Goal: Information Seeking & Learning: Learn about a topic

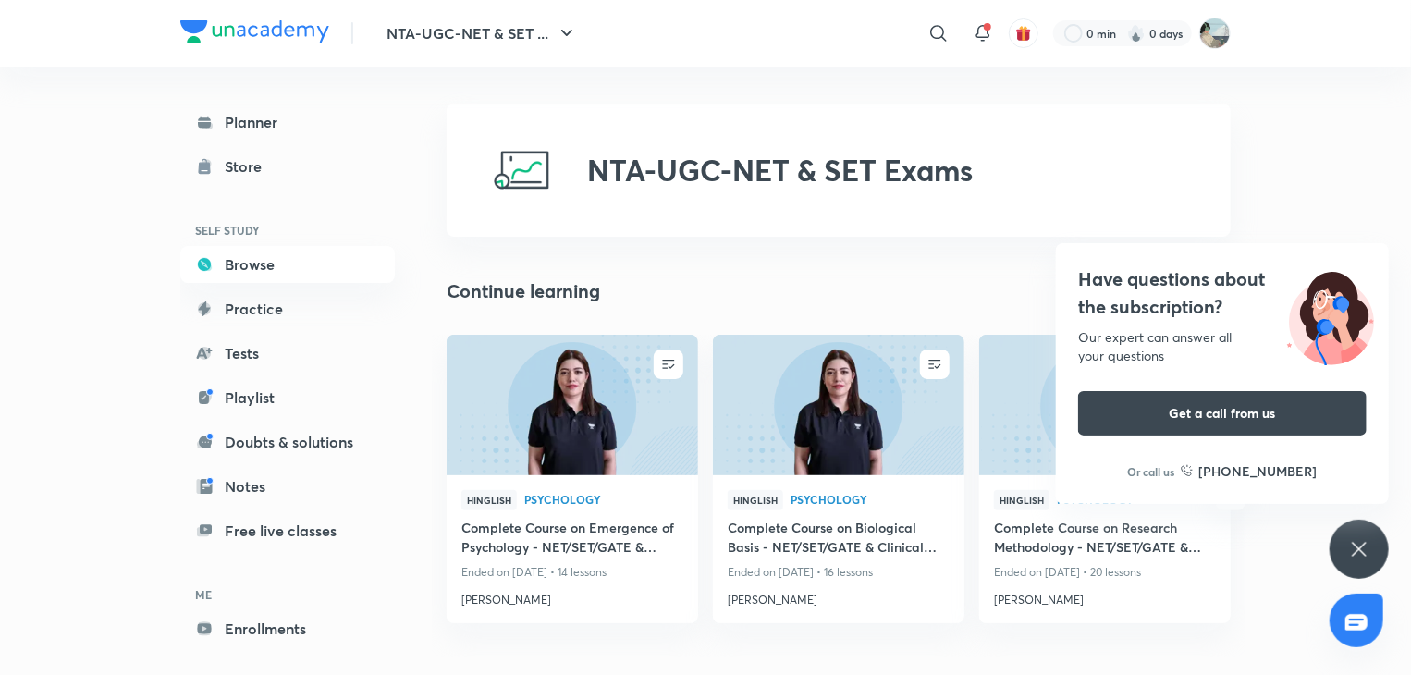
click at [1365, 546] on icon at bounding box center [1359, 549] width 22 height 22
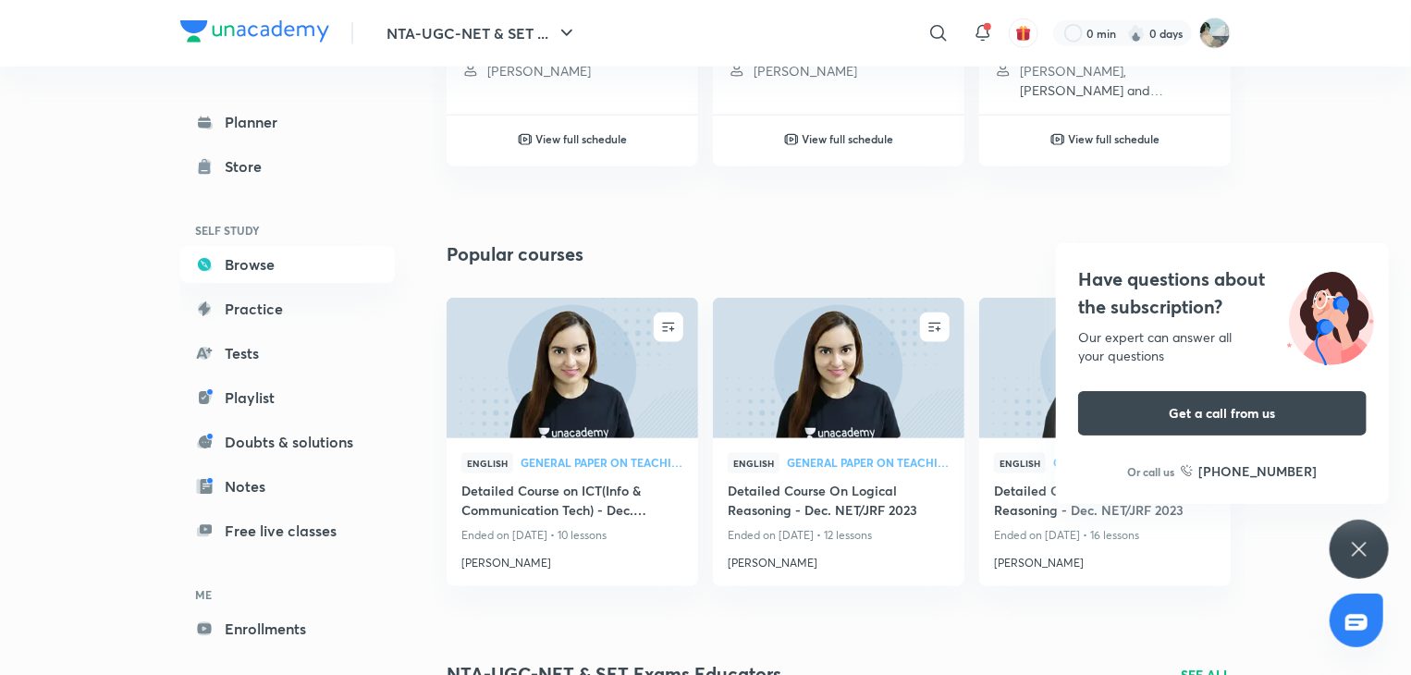
scroll to position [995, 0]
click at [1366, 543] on icon at bounding box center [1359, 549] width 14 height 14
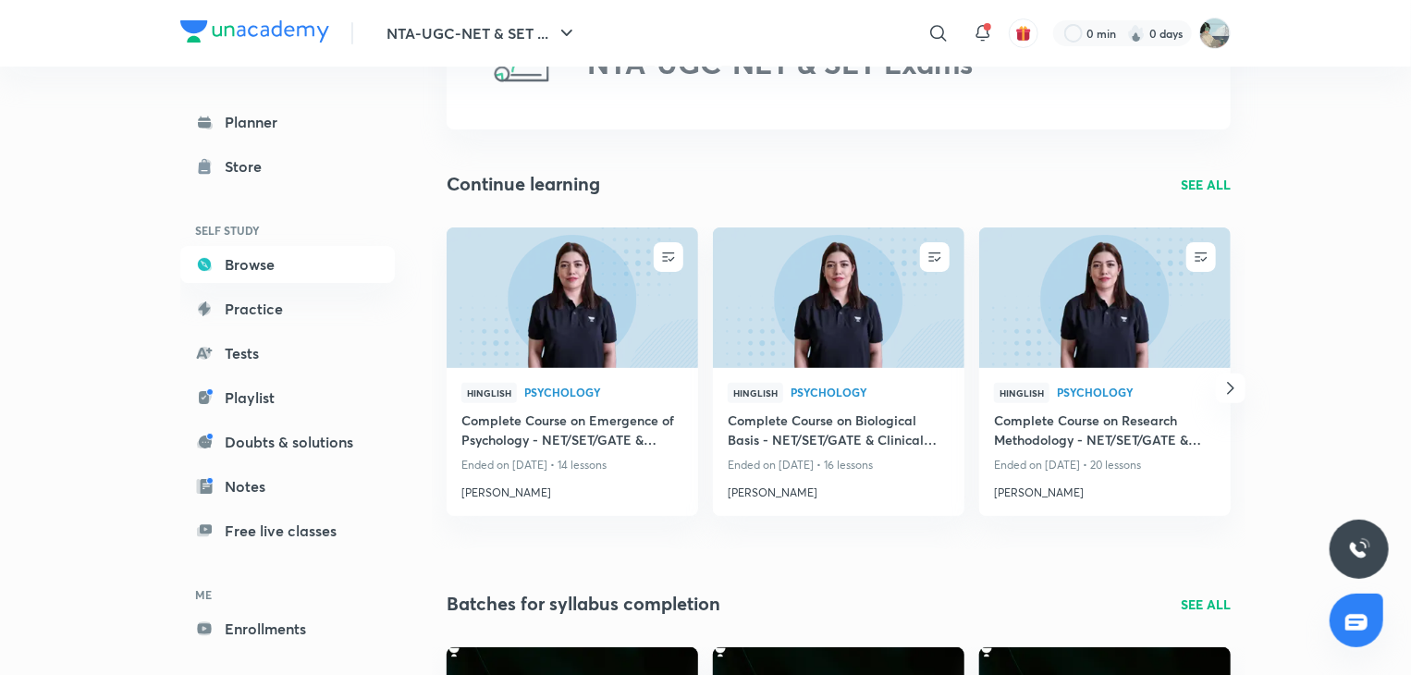
scroll to position [0, 0]
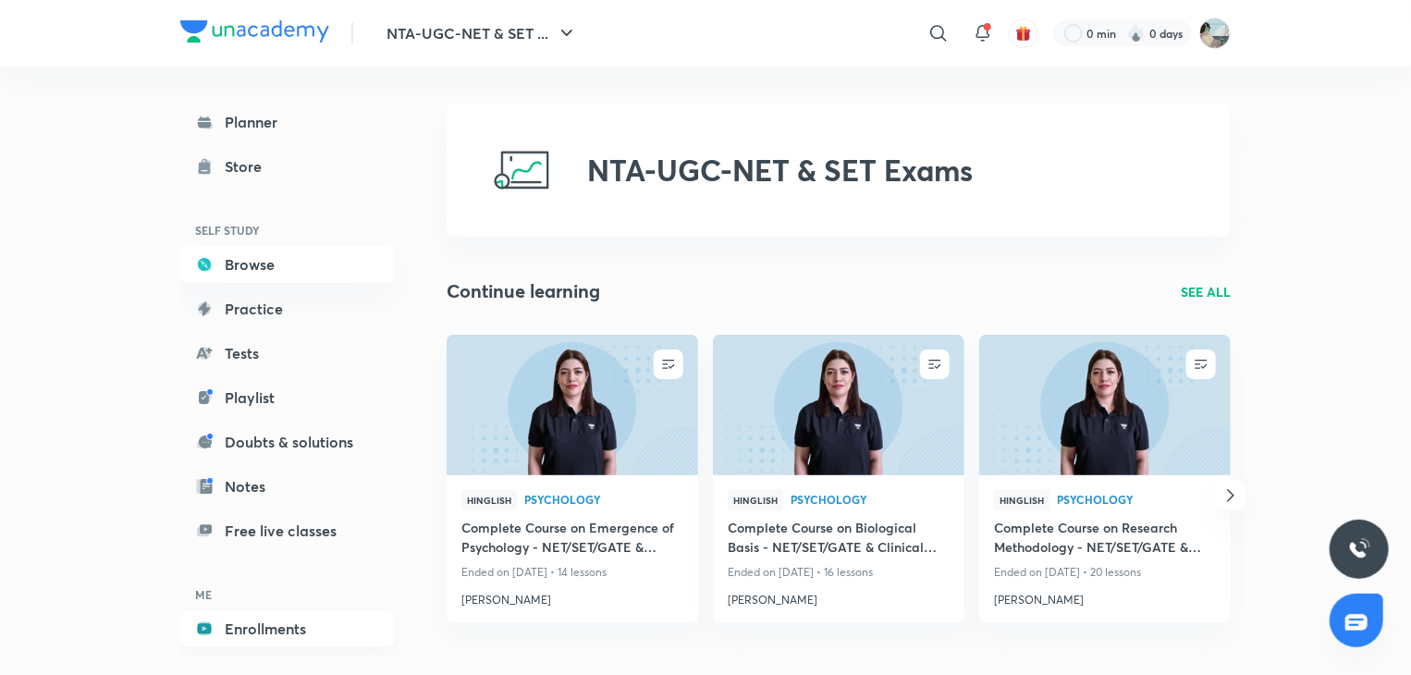
click at [338, 615] on link "Enrollments" at bounding box center [287, 628] width 215 height 37
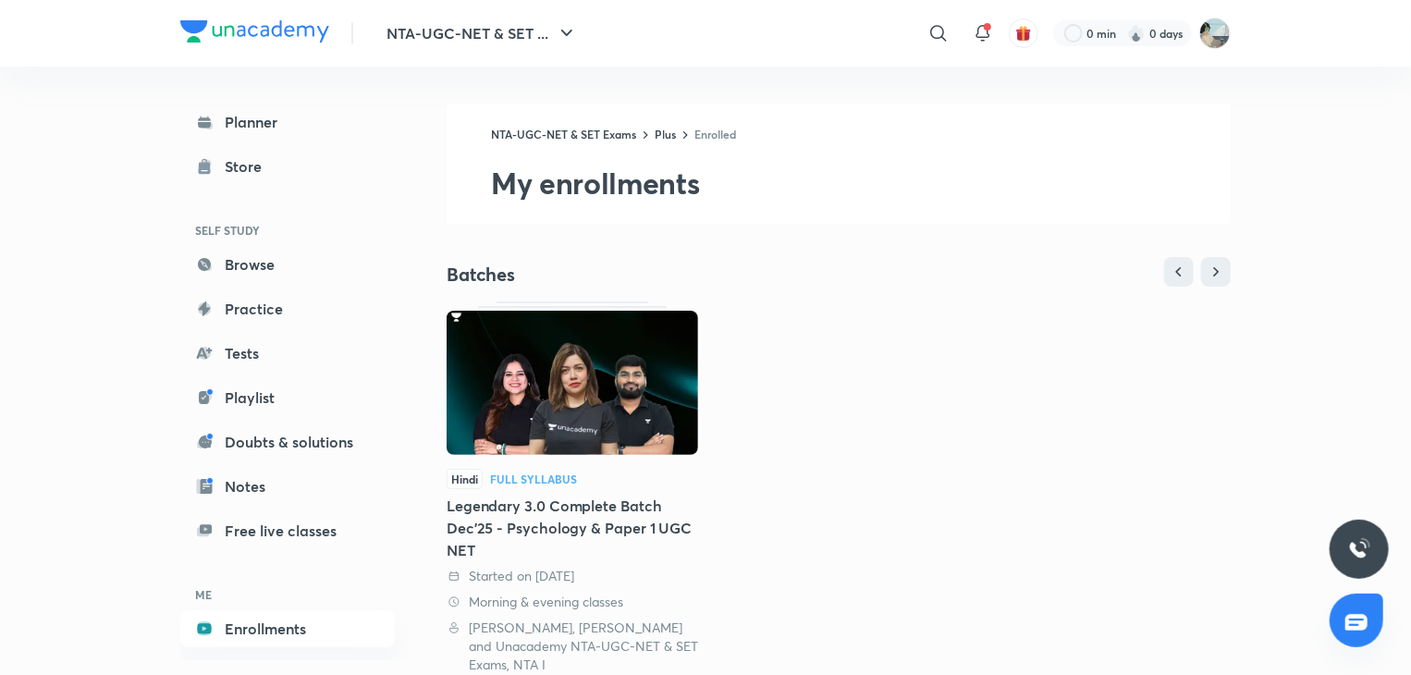
click at [634, 542] on div "Legendary 3.0 Complete Batch Dec'25 - Psychology & Paper 1 UGC NET" at bounding box center [573, 528] width 252 height 67
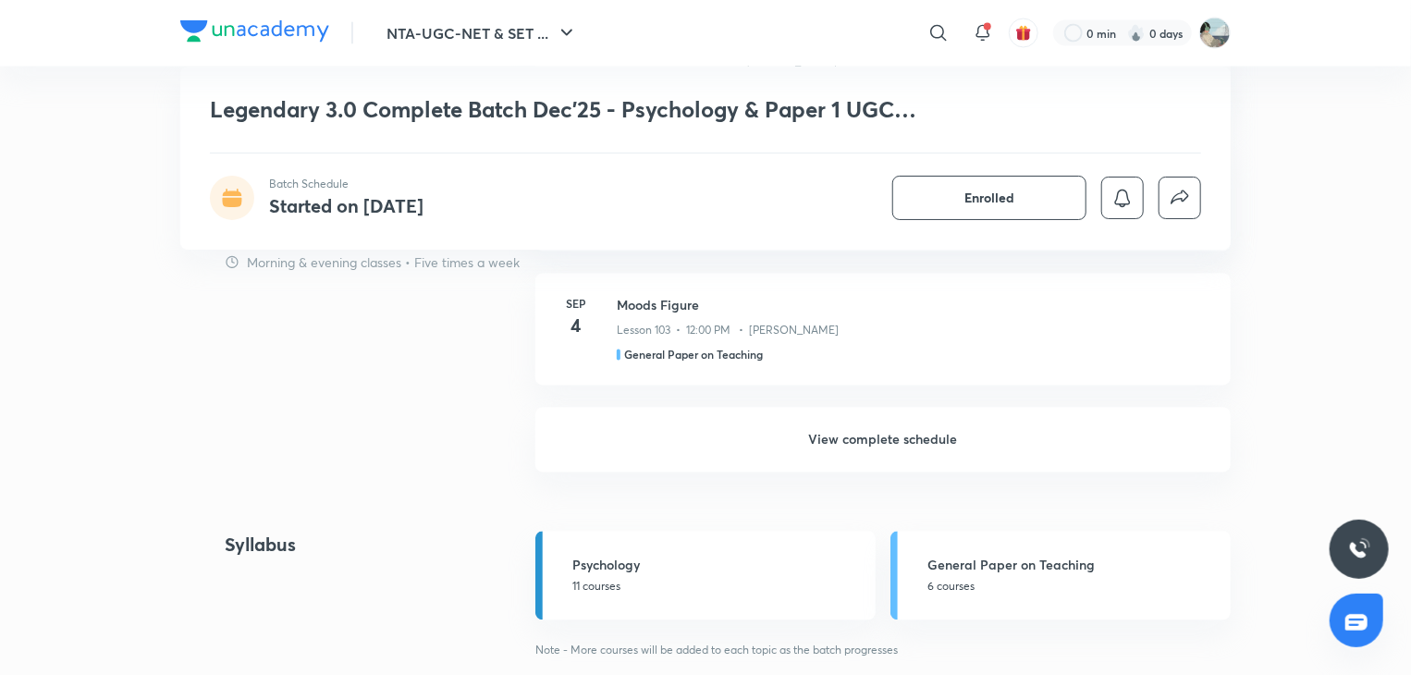
scroll to position [1701, 0]
click at [840, 440] on h6 "View complete schedule" at bounding box center [882, 439] width 695 height 65
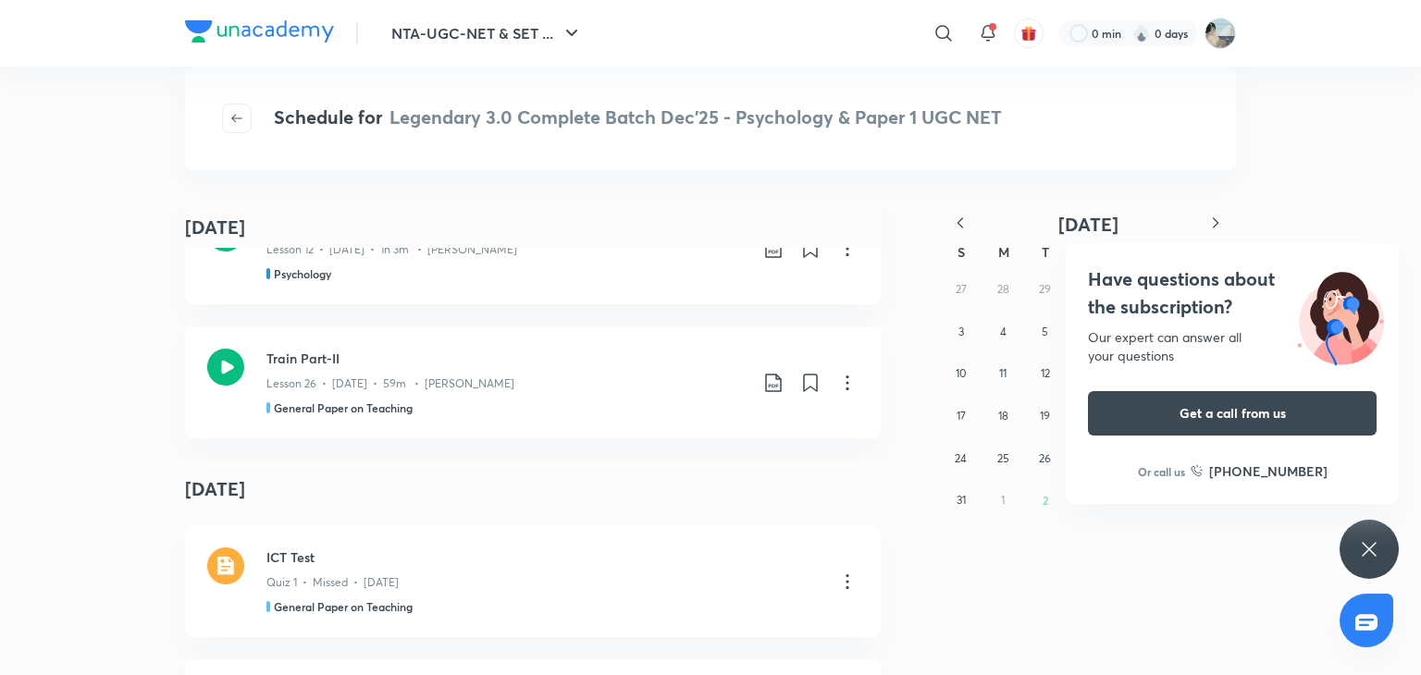
scroll to position [64572, 0]
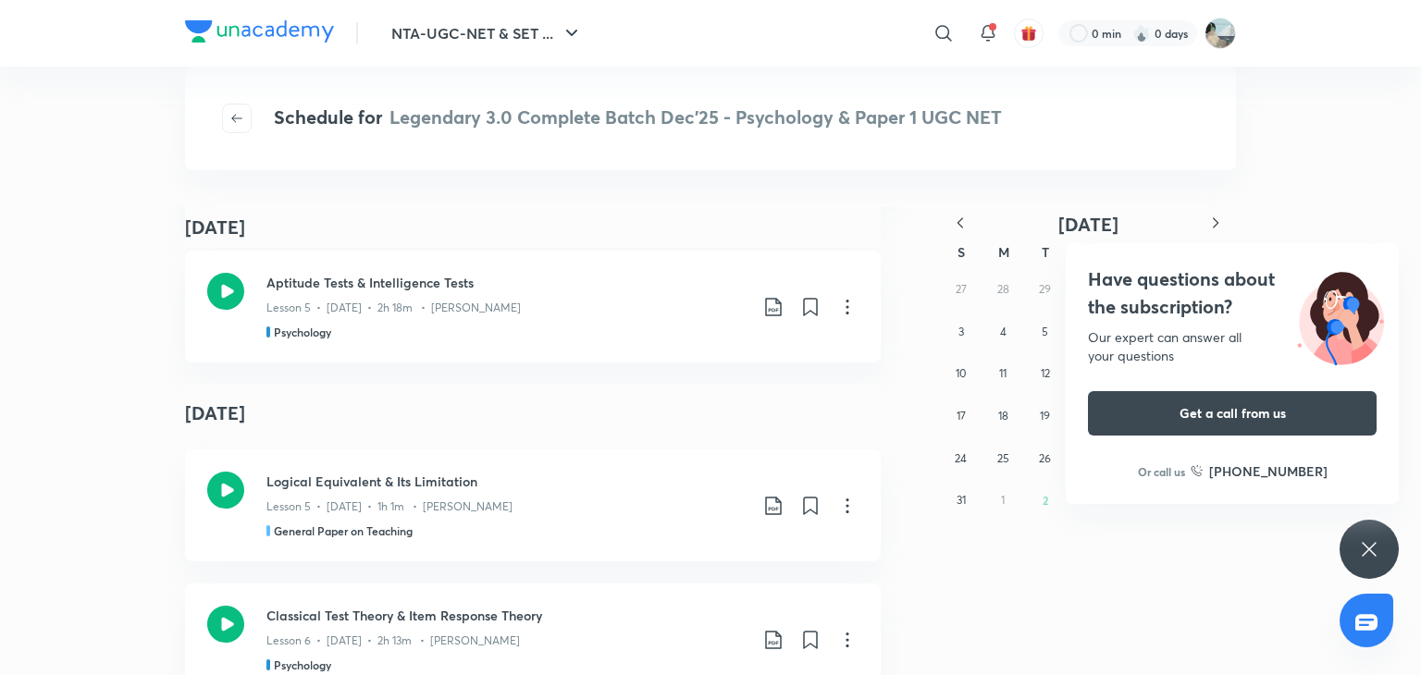
click at [1357, 558] on div "Have questions about the subscription? Our expert can answer all your questions…" at bounding box center [1368, 549] width 59 height 59
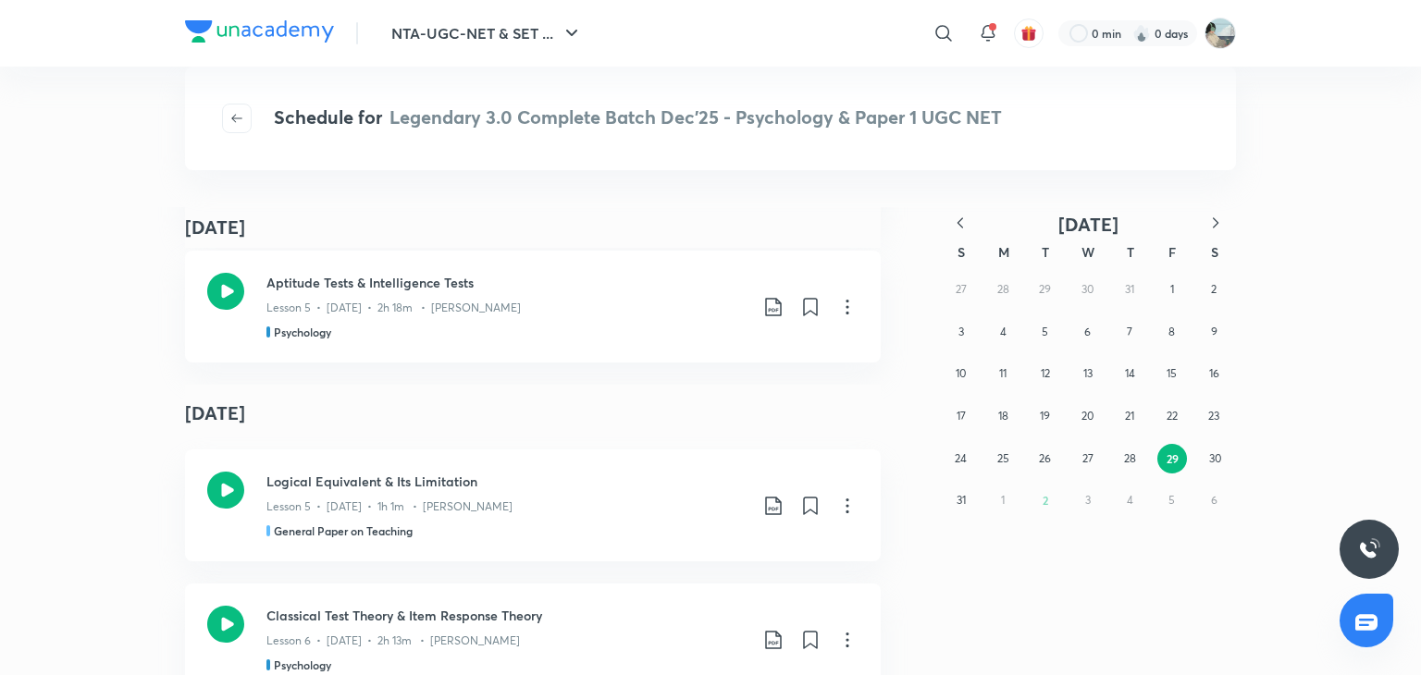
click at [961, 224] on icon "button" at bounding box center [960, 223] width 18 height 18
click at [1119, 419] on button "24" at bounding box center [1129, 416] width 30 height 30
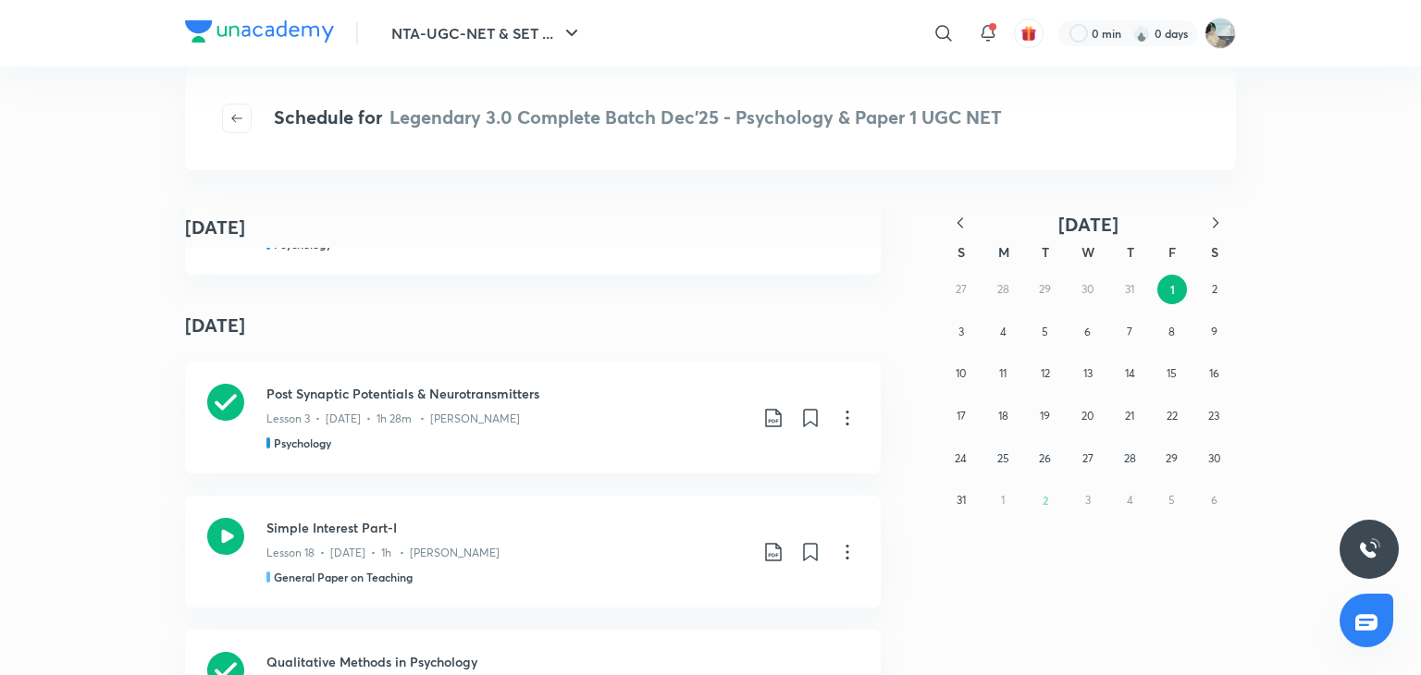
scroll to position [8844, 0]
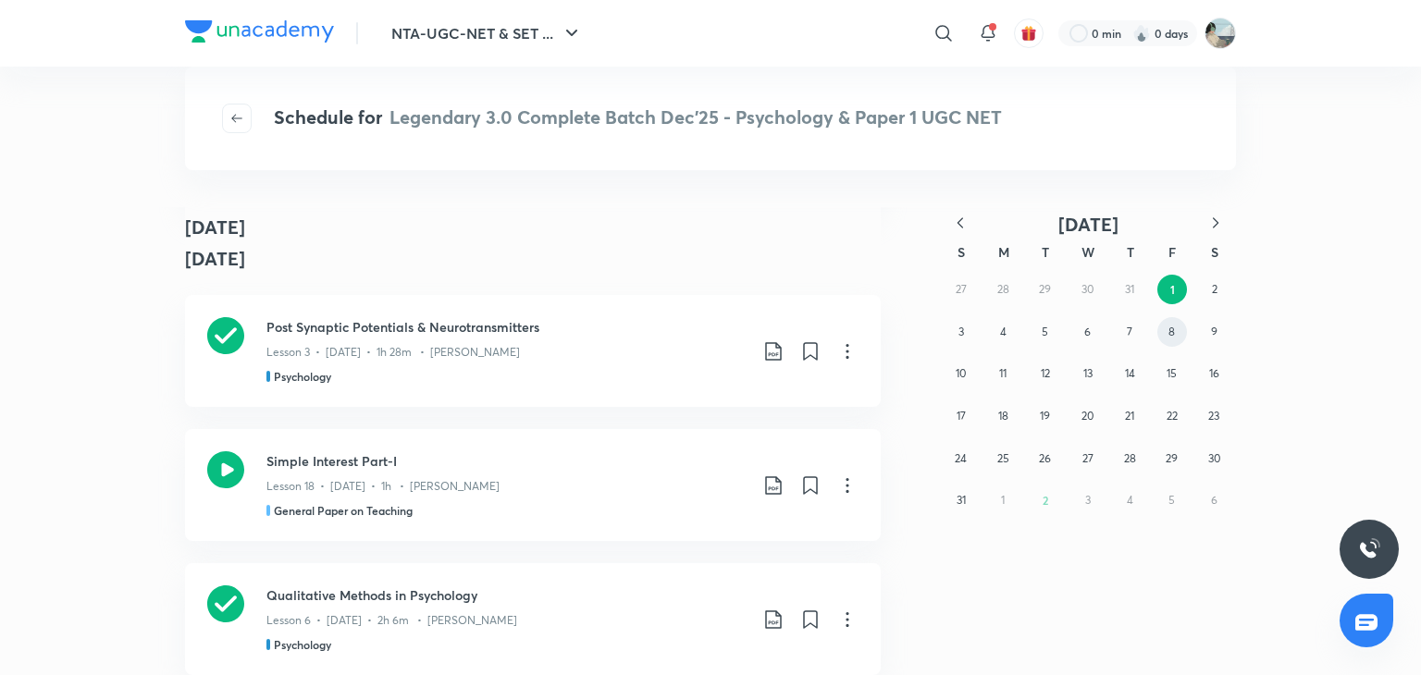
click at [1173, 335] on abbr "8" at bounding box center [1171, 332] width 6 height 14
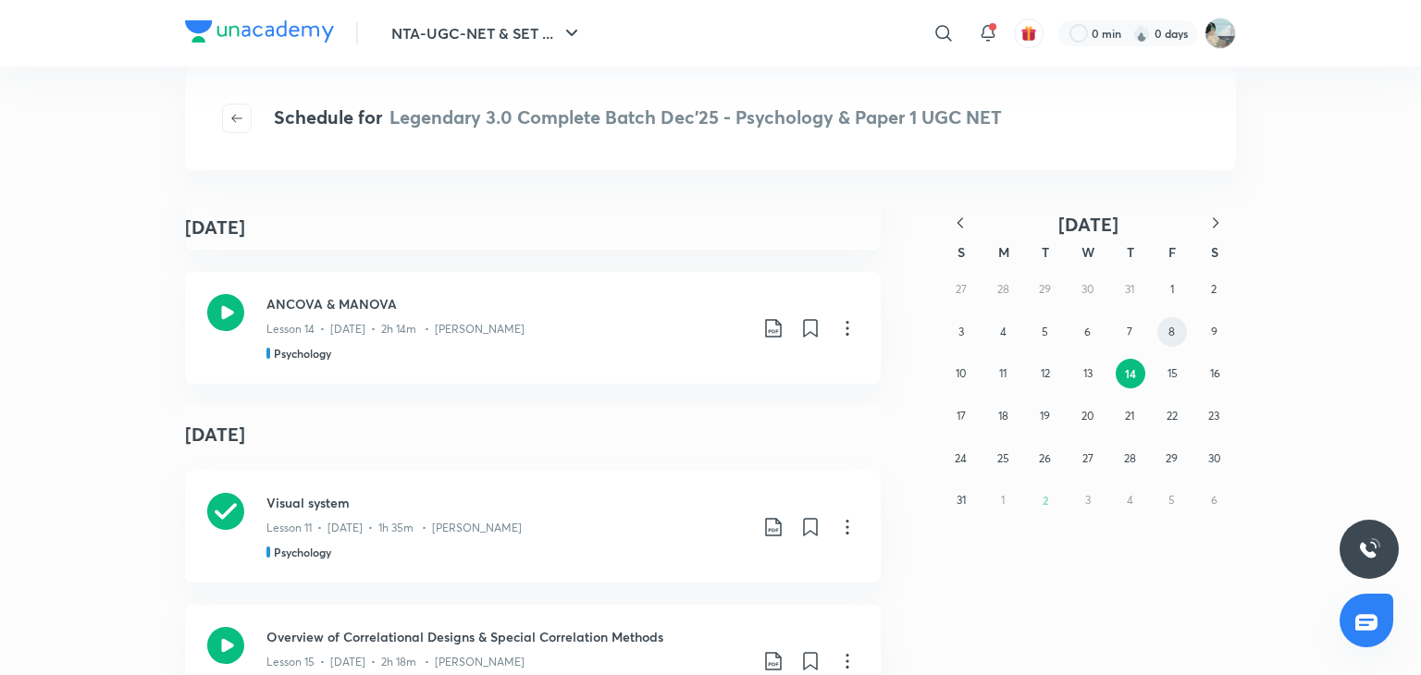
scroll to position [1938, 0]
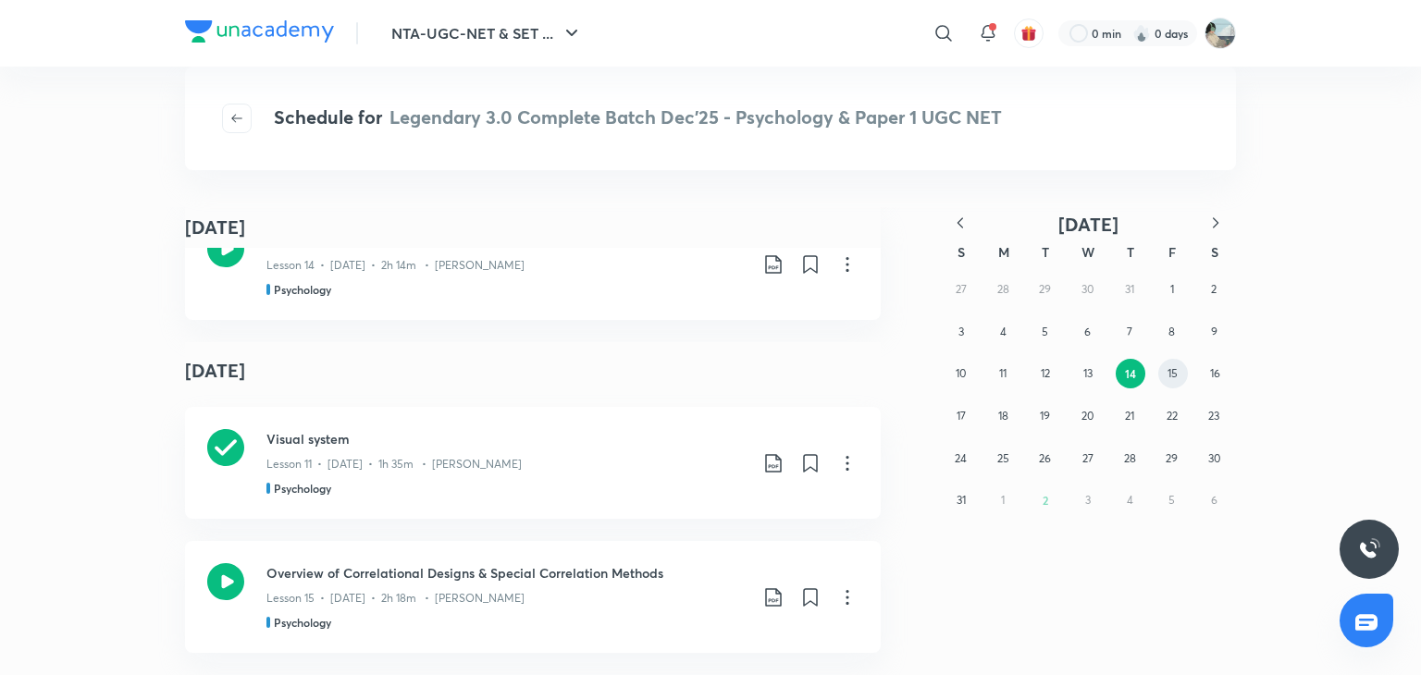
click at [1164, 371] on button "15" at bounding box center [1173, 374] width 30 height 30
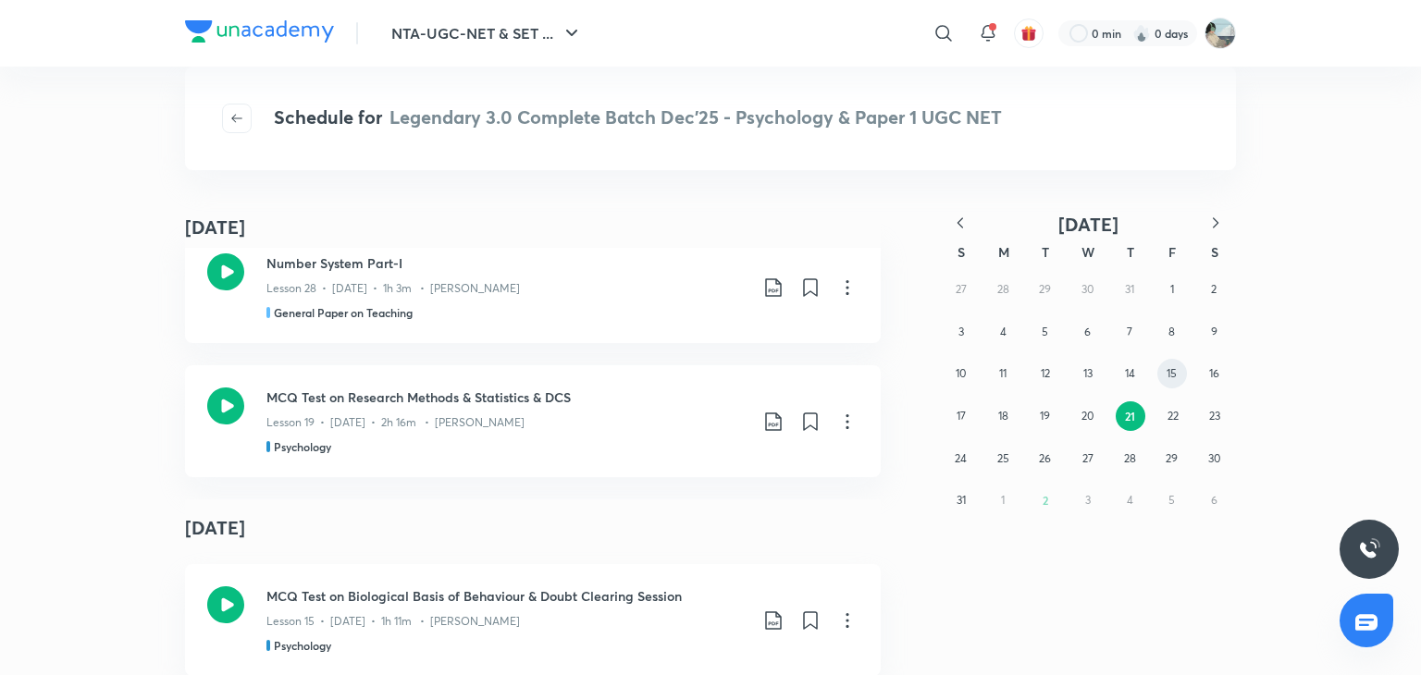
scroll to position [2068, 0]
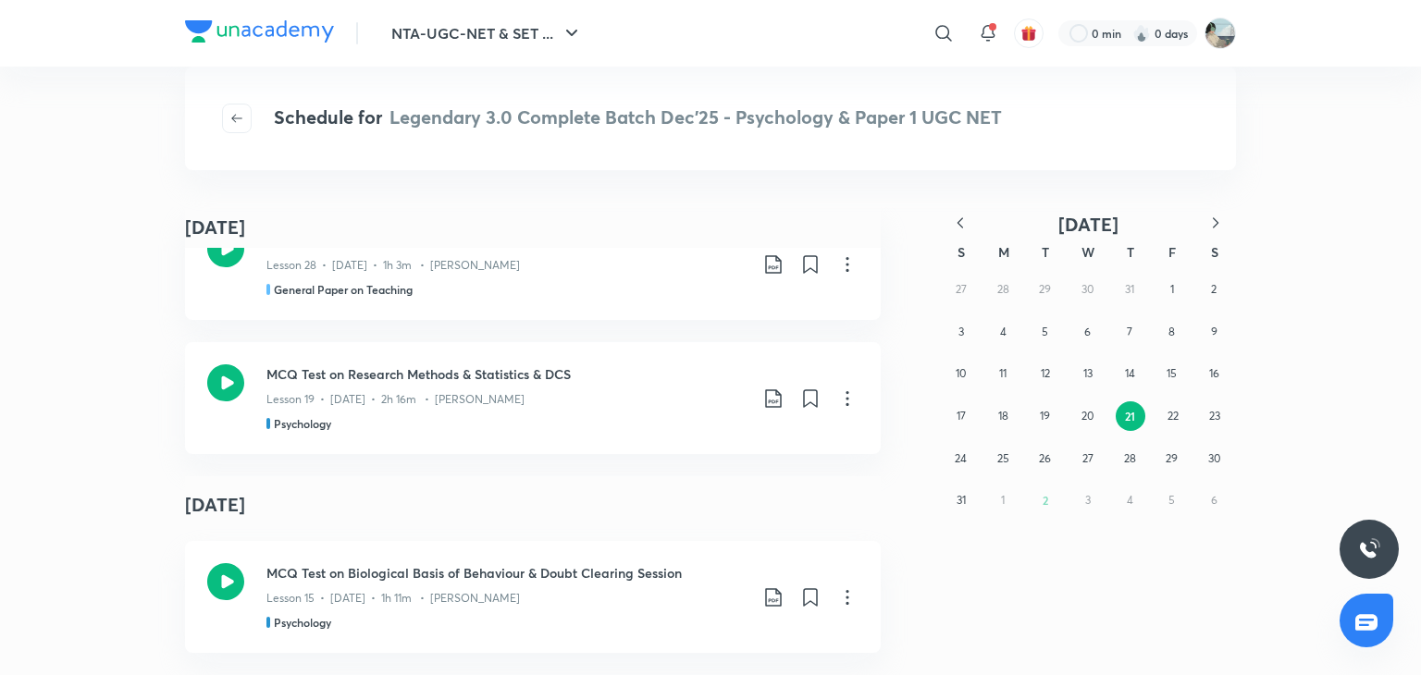
click at [1125, 412] on abbr "21" at bounding box center [1130, 416] width 10 height 15
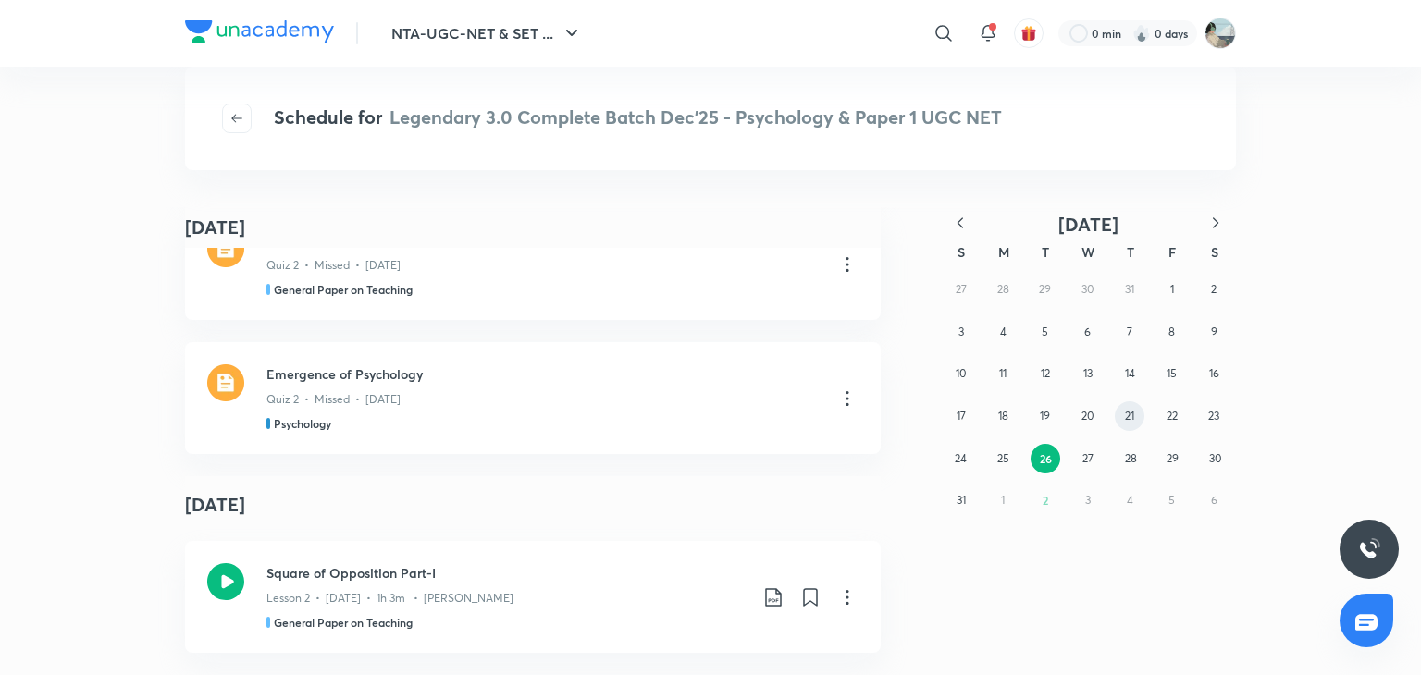
scroll to position [1938, 0]
click at [1046, 459] on abbr "26" at bounding box center [1046, 458] width 12 height 15
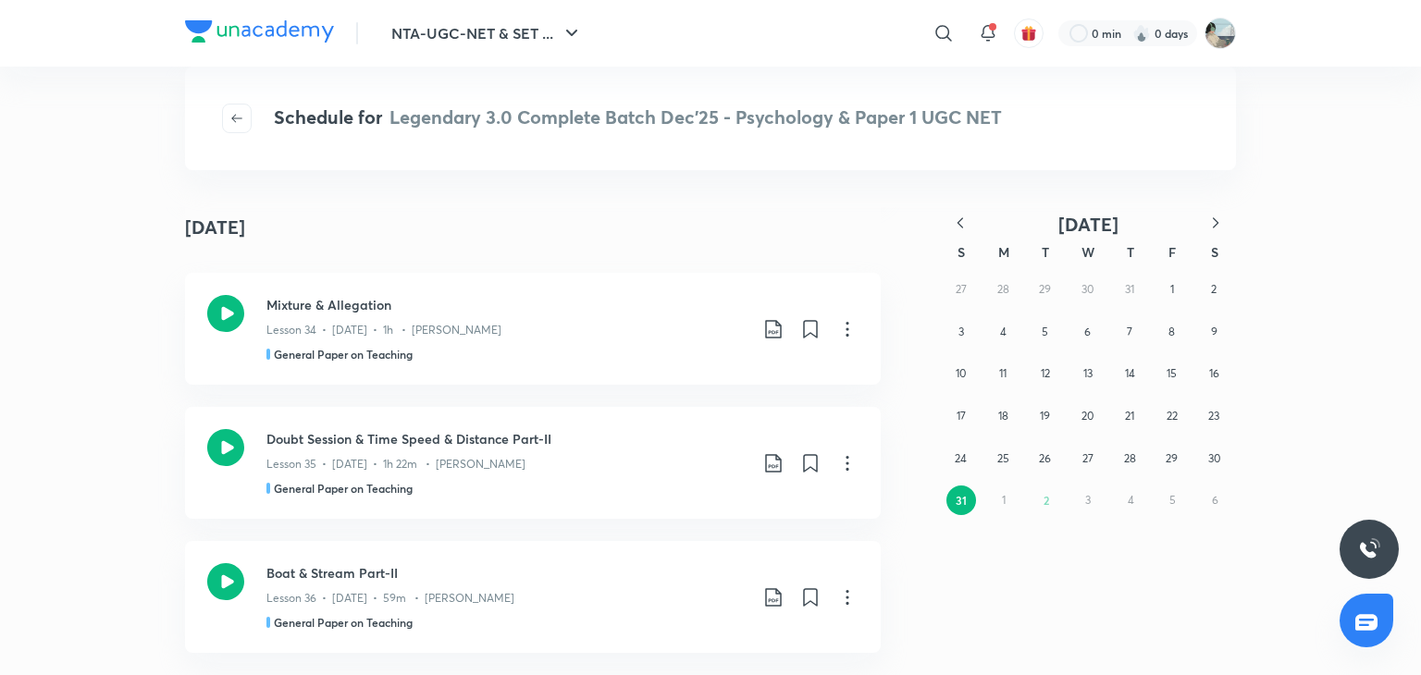
click at [962, 493] on abbr "31" at bounding box center [960, 500] width 11 height 15
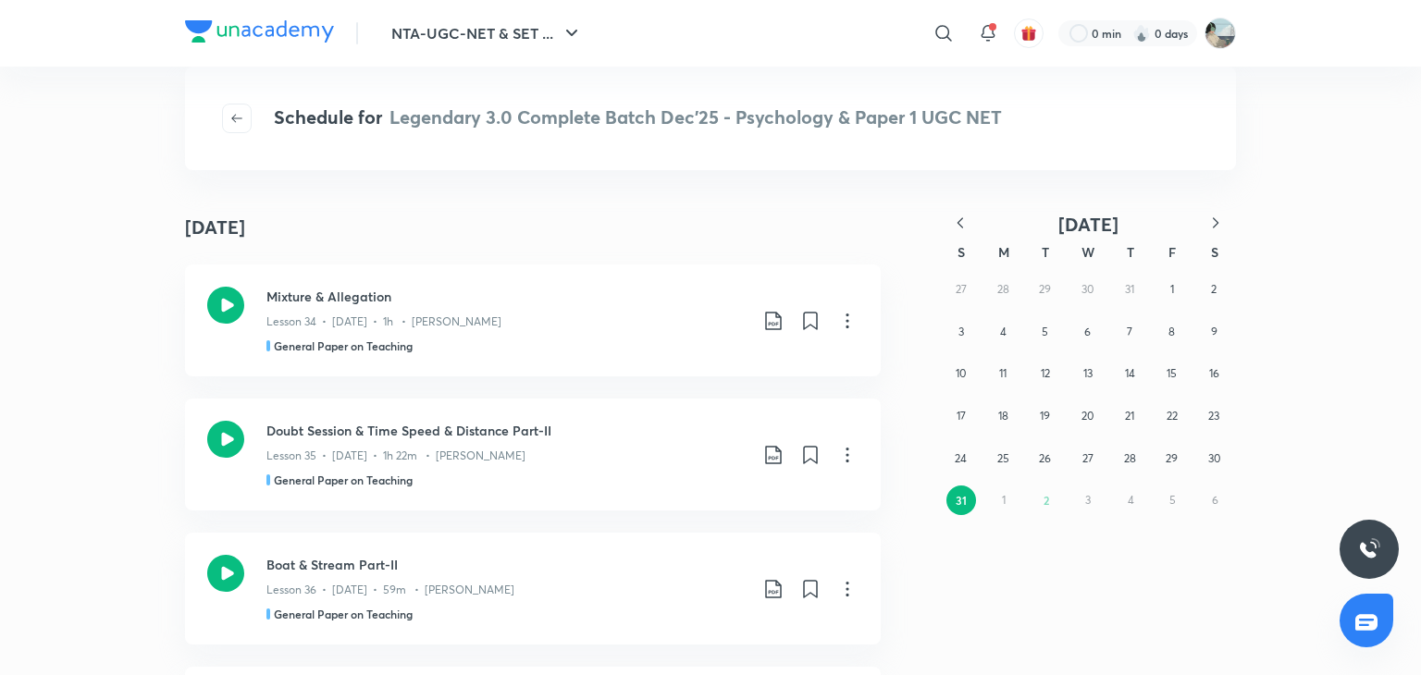
scroll to position [0, 0]
click at [1213, 465] on button "30" at bounding box center [1214, 459] width 30 height 30
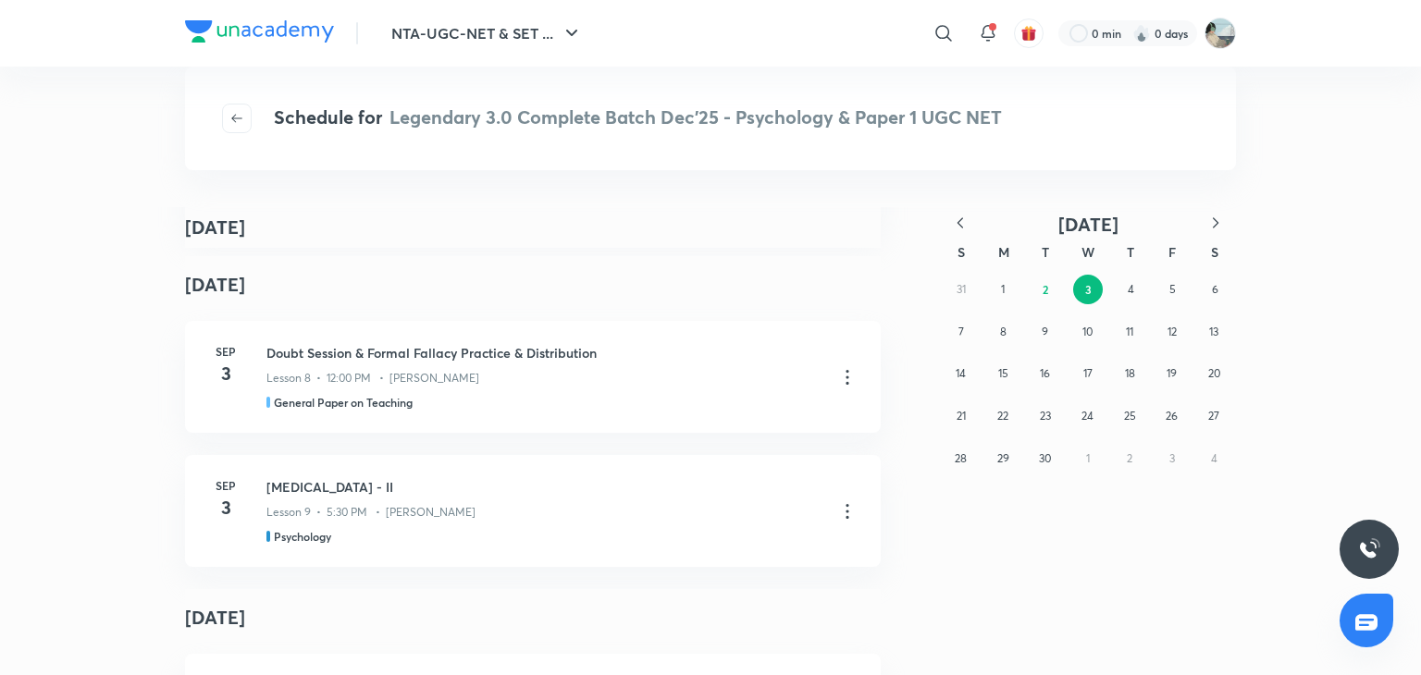
scroll to position [1812, 0]
